Goal: Transaction & Acquisition: Purchase product/service

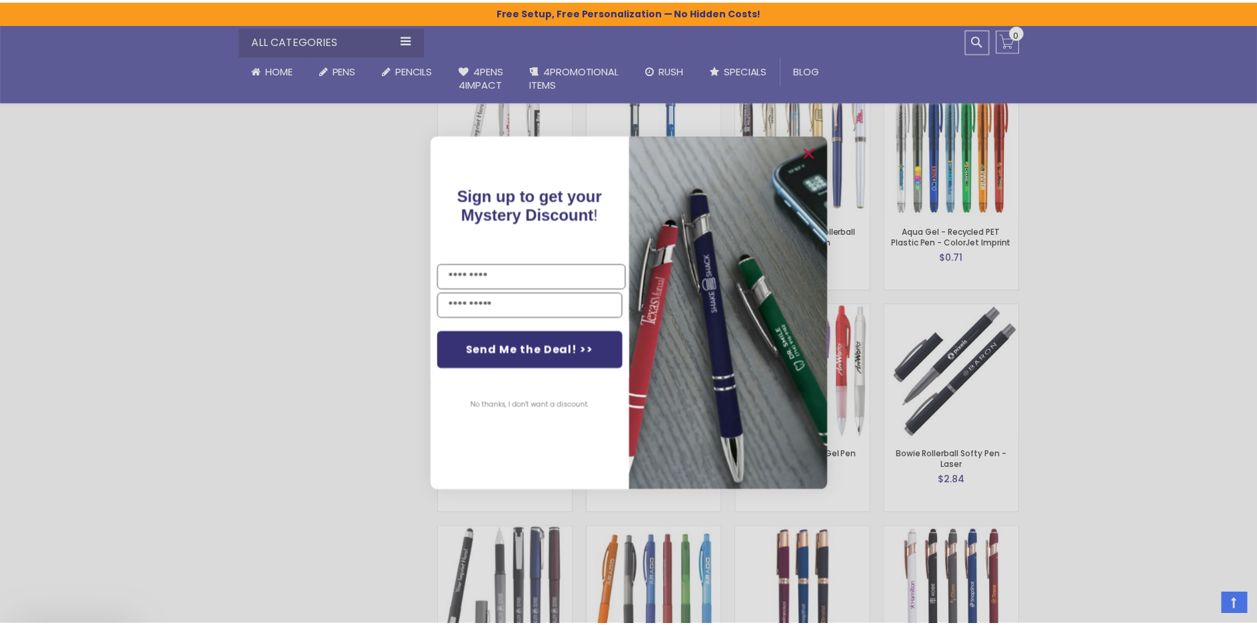
scroll to position [2133, 0]
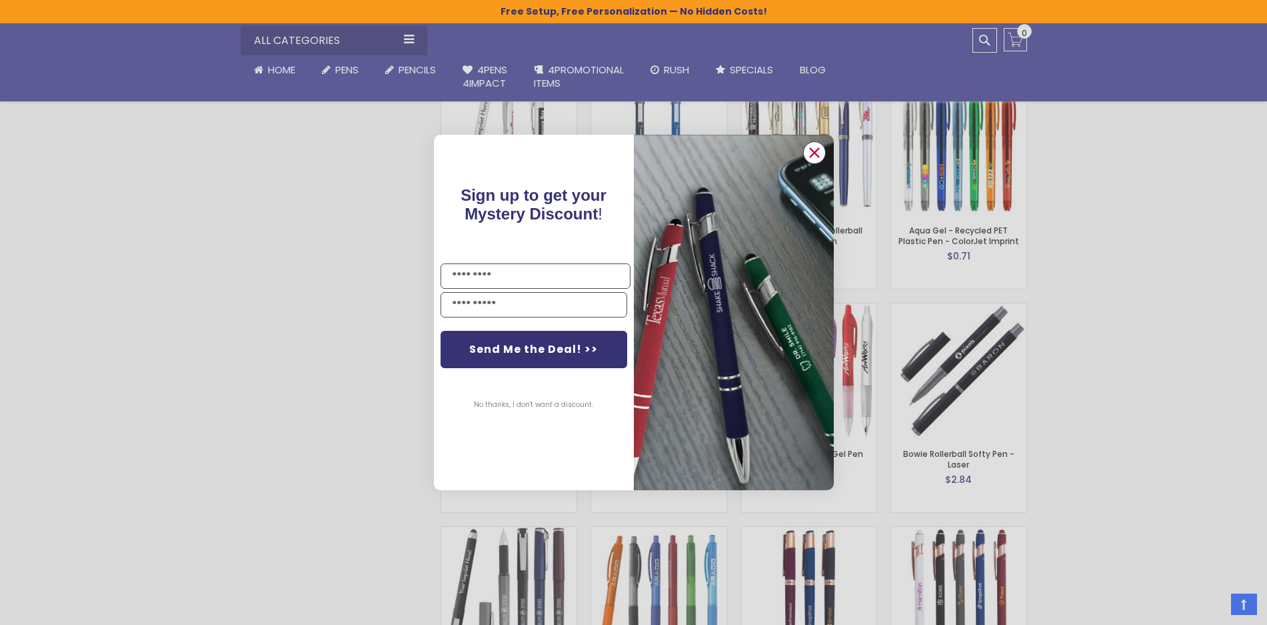
click at [808, 153] on circle "Close dialog" at bounding box center [814, 153] width 20 height 20
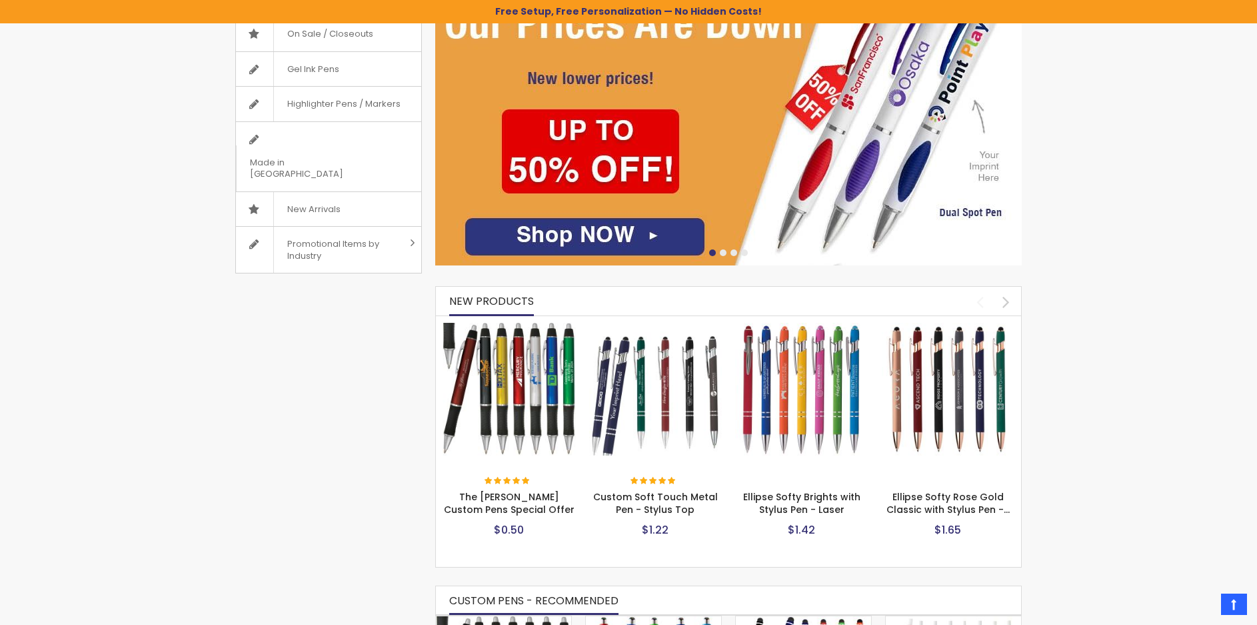
scroll to position [0, 0]
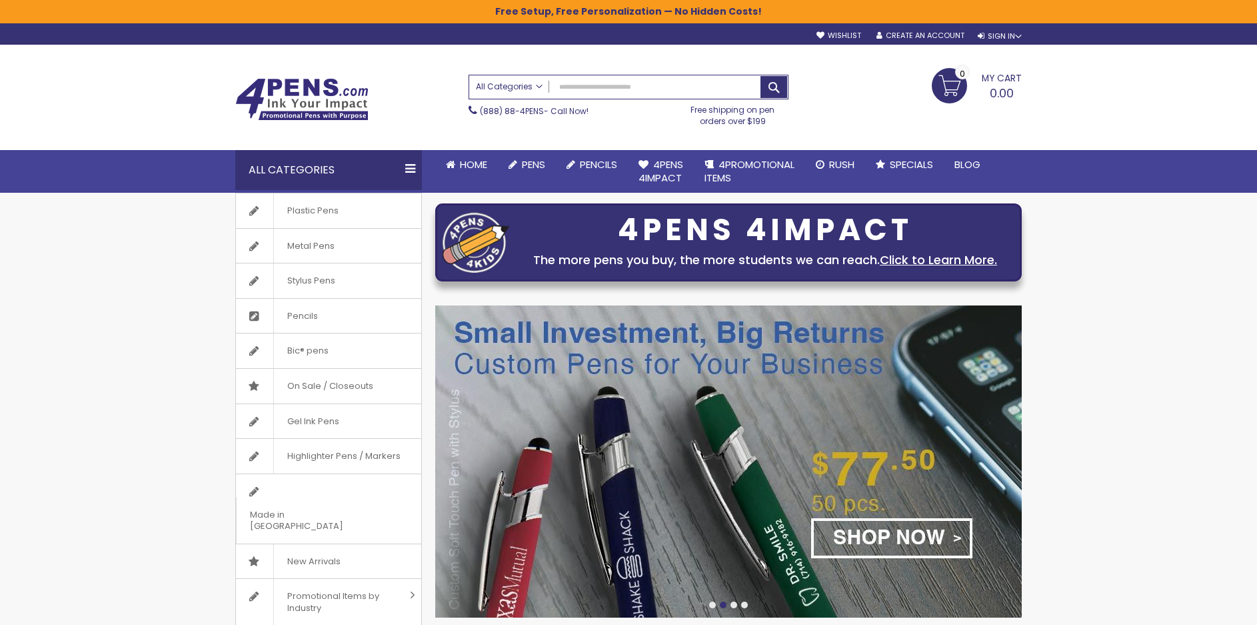
click at [537, 85] on span "All Categories" at bounding box center [509, 86] width 67 height 11
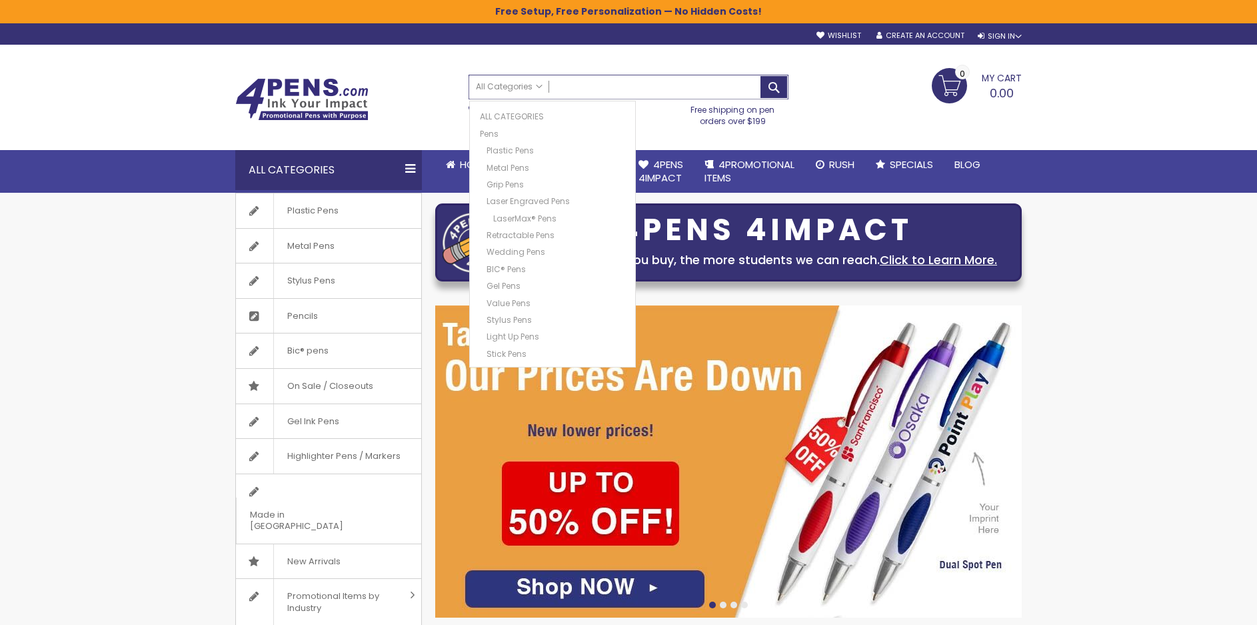
click at [577, 91] on input "Search" at bounding box center [628, 86] width 319 height 23
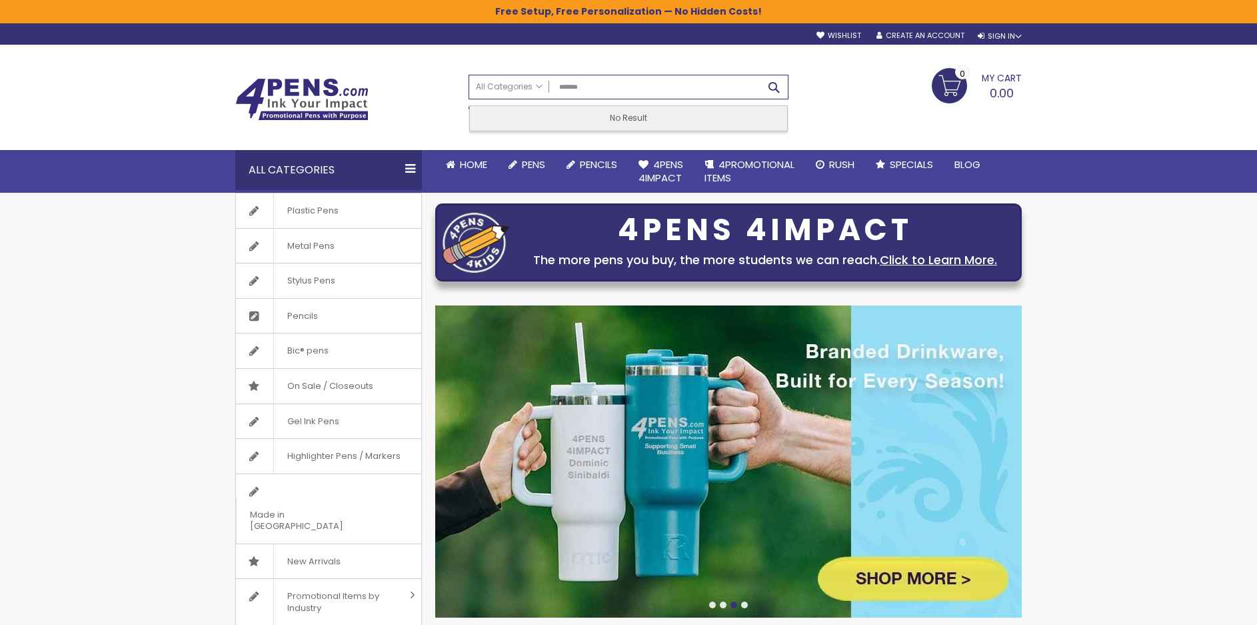
click at [771, 87] on button "Search" at bounding box center [774, 87] width 27 height 22
type input "*******"
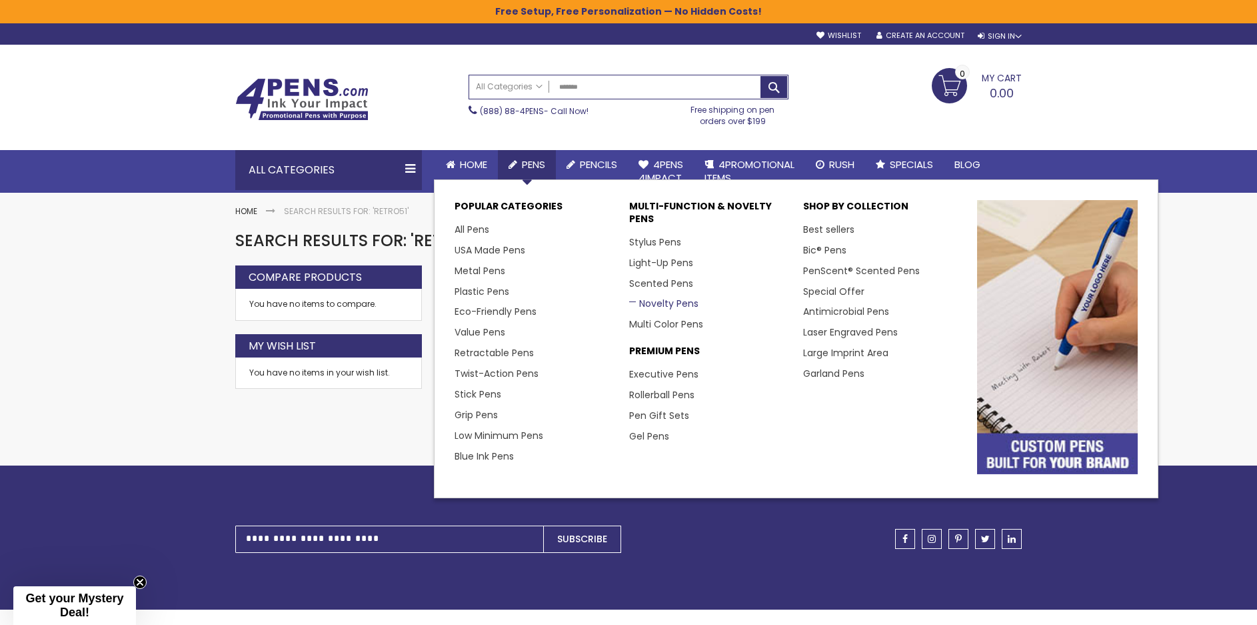
click at [651, 303] on link "Novelty Pens" at bounding box center [663, 303] width 69 height 13
